Goal: Obtain resource: Download file/media

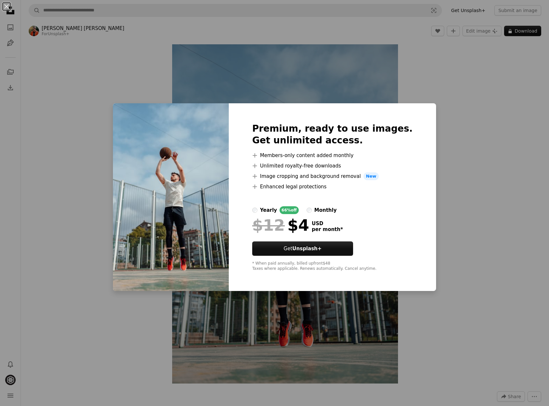
click at [447, 225] on div "An X shape Premium, ready to use images. Get unlimited access. A plus sign Memb…" at bounding box center [274, 203] width 549 height 406
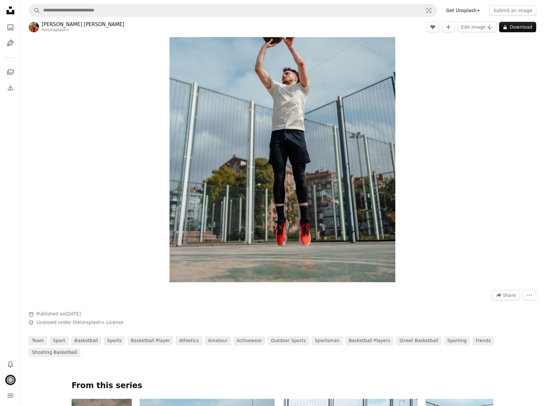
scroll to position [93, 0]
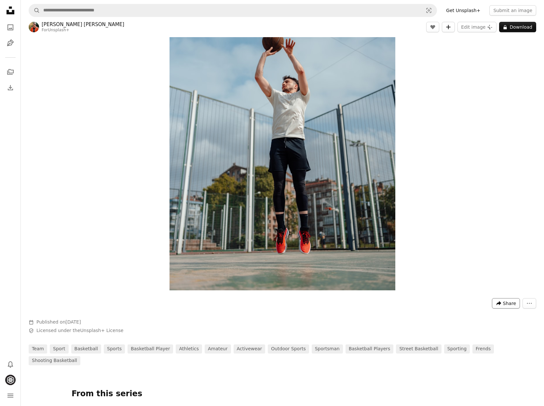
drag, startPoint x: 450, startPoint y: 29, endPoint x: 519, endPoint y: 307, distance: 286.4
click at [508, 285] on div "[PERSON_NAME] [PERSON_NAME] For Unsplash+ A heart A plus sign Edit image Plus s…" at bounding box center [282, 146] width 523 height 437
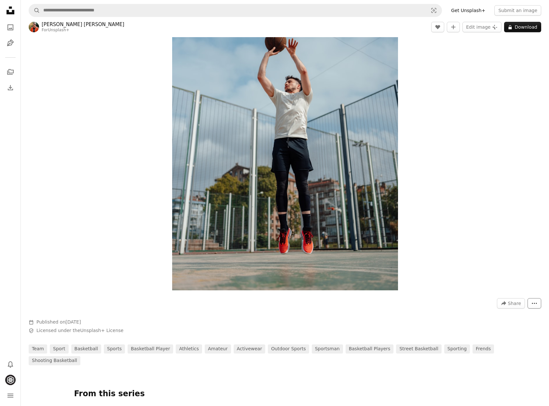
click at [528, 300] on button "More Actions" at bounding box center [535, 303] width 14 height 10
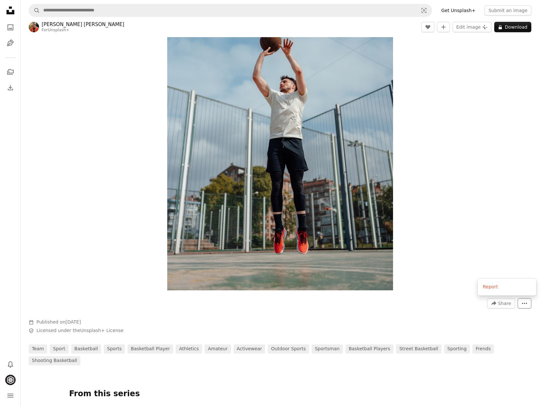
click at [526, 303] on button "More Actions" at bounding box center [525, 303] width 14 height 10
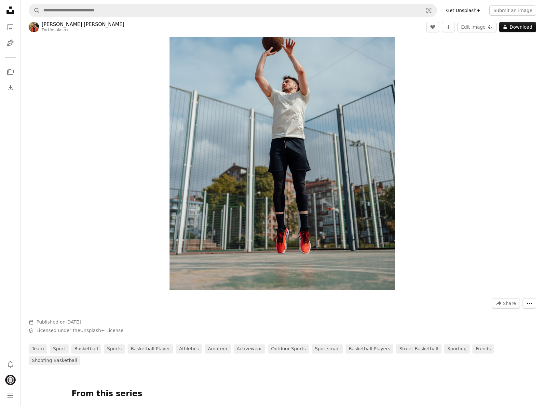
scroll to position [0, 0]
click at [519, 32] on button "A lock Download" at bounding box center [517, 27] width 37 height 10
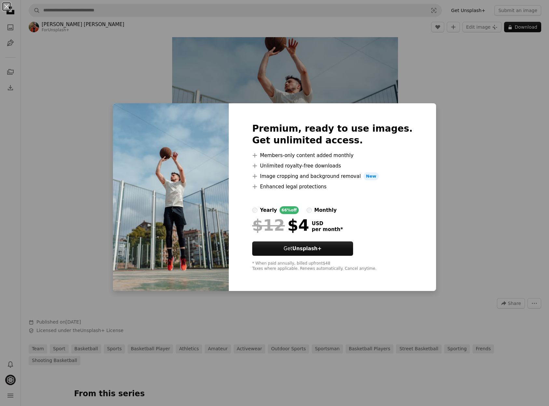
click at [474, 133] on div "An X shape Premium, ready to use images. Get unlimited access. A plus sign Memb…" at bounding box center [274, 203] width 549 height 406
